Goal: Navigation & Orientation: Go to known website

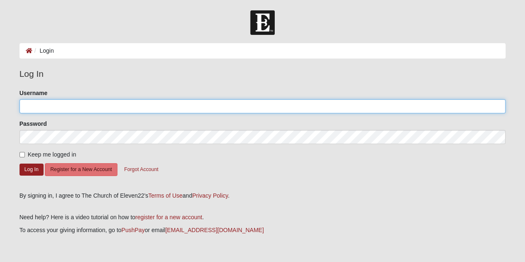
type input "[PERSON_NAME]"
click at [88, 100] on input "[PERSON_NAME]" at bounding box center [262, 106] width 486 height 14
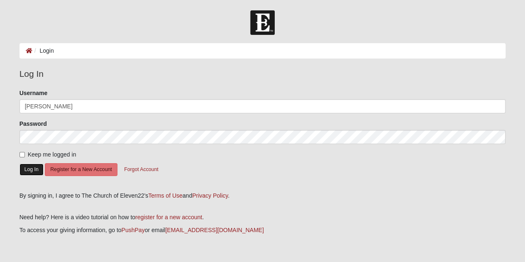
click at [24, 167] on button "Log In" at bounding box center [31, 169] width 24 height 12
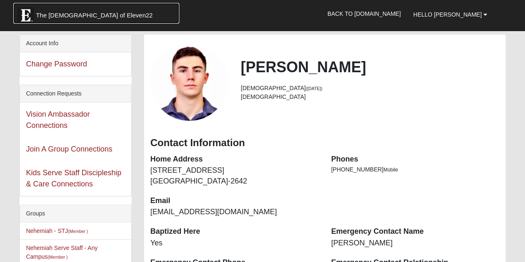
click at [65, 17] on span "The [DEMOGRAPHIC_DATA] of Eleven22" at bounding box center [94, 15] width 117 height 8
